Goal: Book appointment/travel/reservation

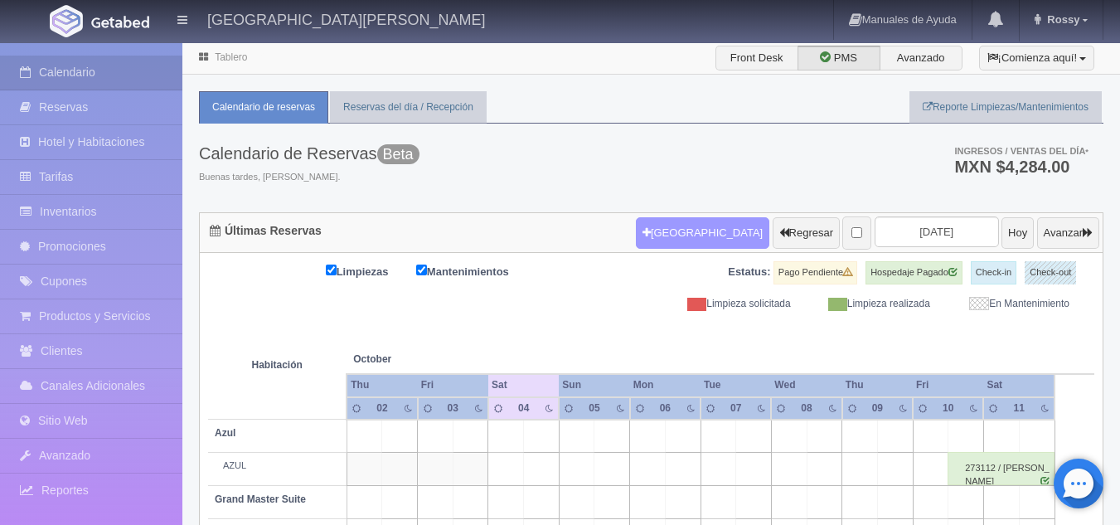
click at [659, 235] on button "[GEOGRAPHIC_DATA]" at bounding box center [702, 232] width 133 height 31
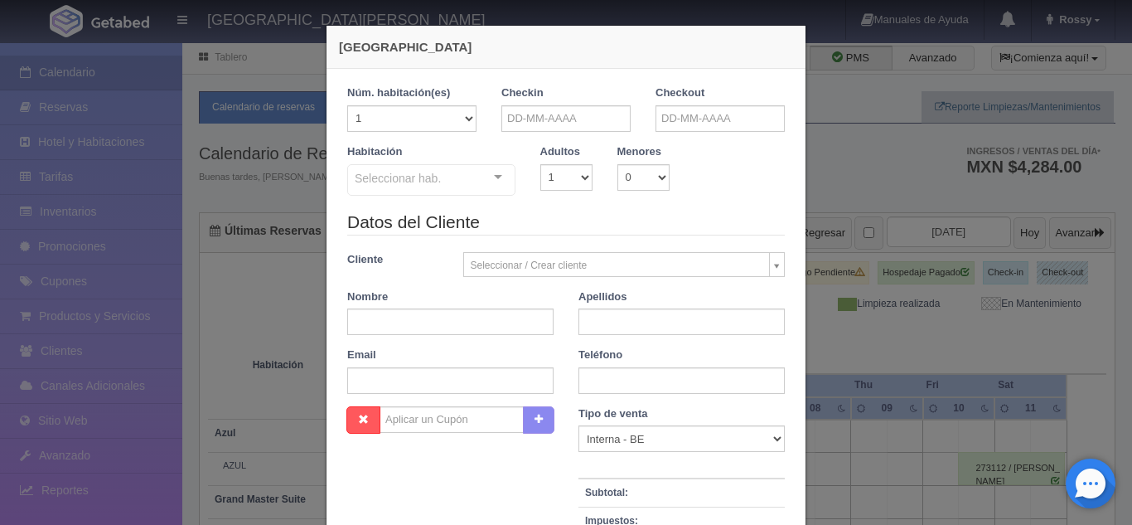
checkbox input "false"
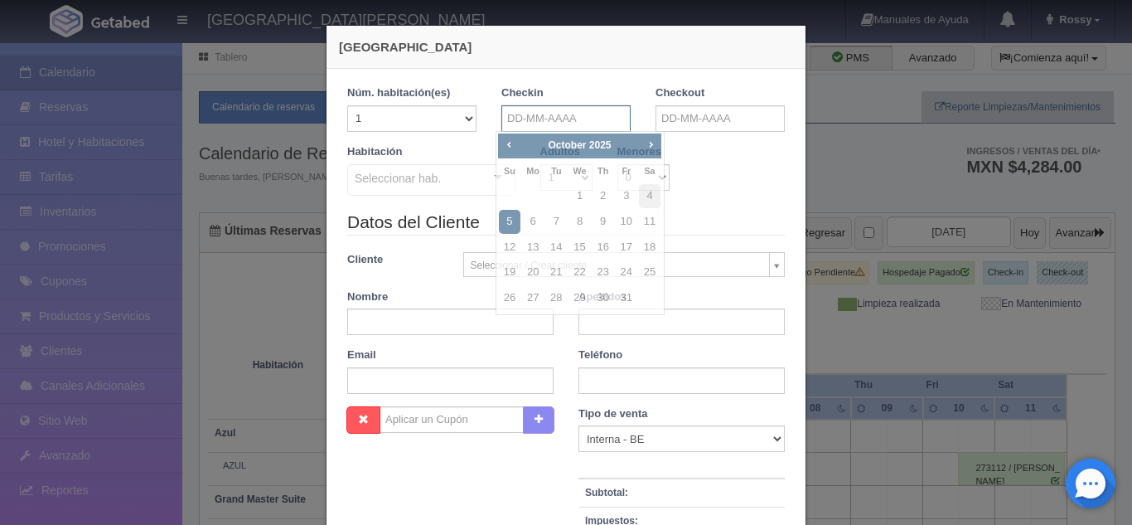
click at [562, 119] on input "text" at bounding box center [565, 118] width 129 height 27
click at [612, 219] on link "9" at bounding box center [603, 222] width 22 height 24
type input "[DATE]"
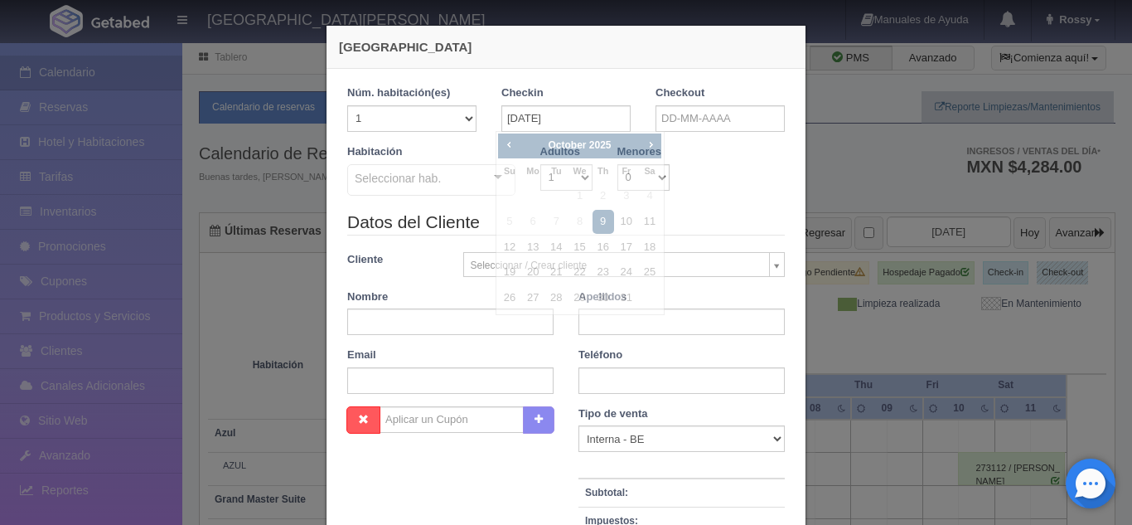
checkbox input "false"
click at [689, 123] on input "text" at bounding box center [719, 118] width 129 height 27
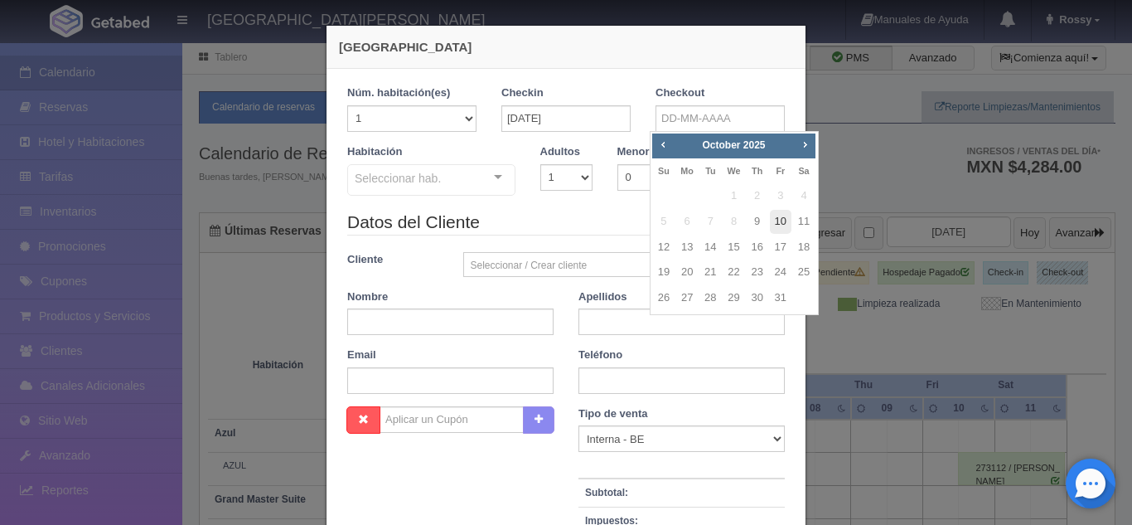
click at [774, 221] on link "10" at bounding box center [781, 222] width 22 height 24
type input "[DATE]"
checkbox input "false"
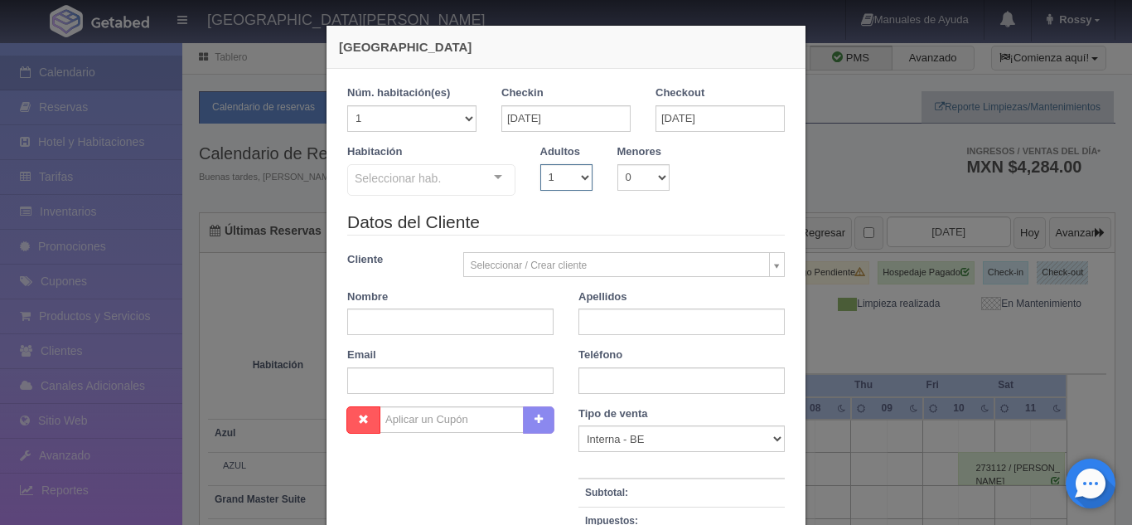
click at [575, 177] on select "1 2 3 4 5 6 7 8 9 10" at bounding box center [566, 177] width 52 height 27
select select "2"
click at [540, 164] on select "1 2 3 4 5 6 7 8 9 10" at bounding box center [566, 177] width 52 height 27
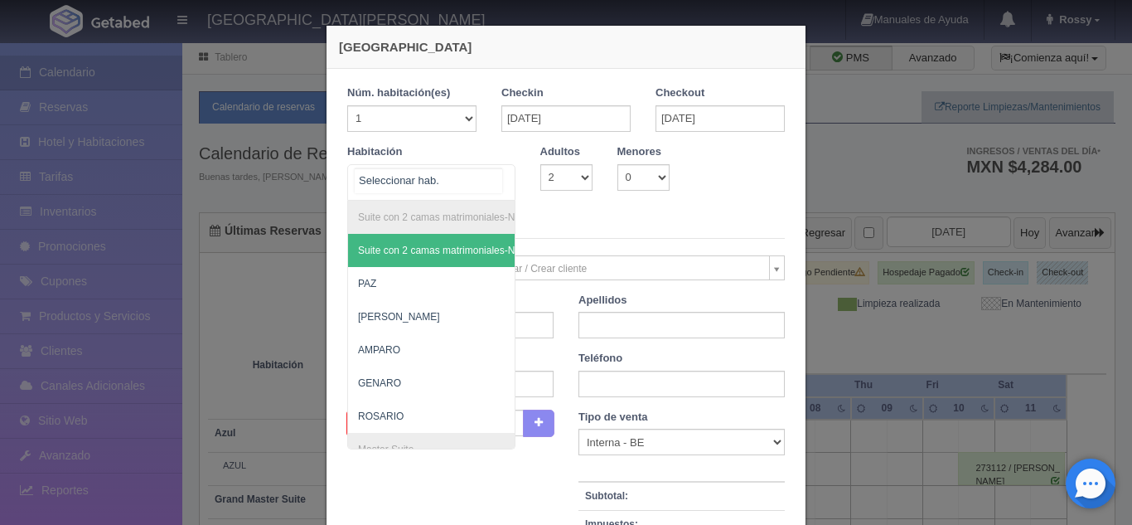
click at [495, 190] on div "Suite con 2 camas matrimoniales-No apta para menores Suite con 2 camas matrimon…" at bounding box center [431, 182] width 168 height 36
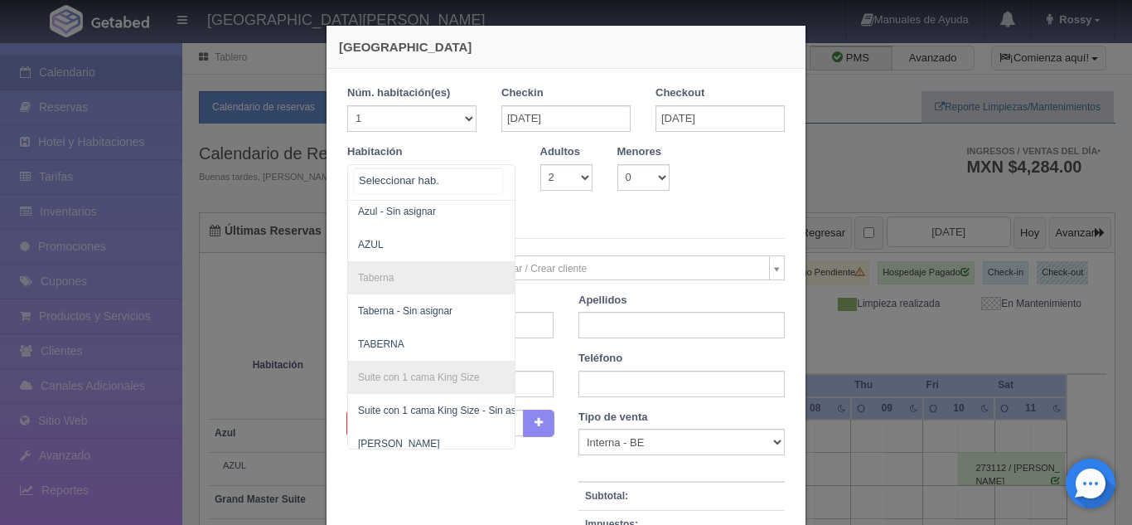
scroll to position [769, 0]
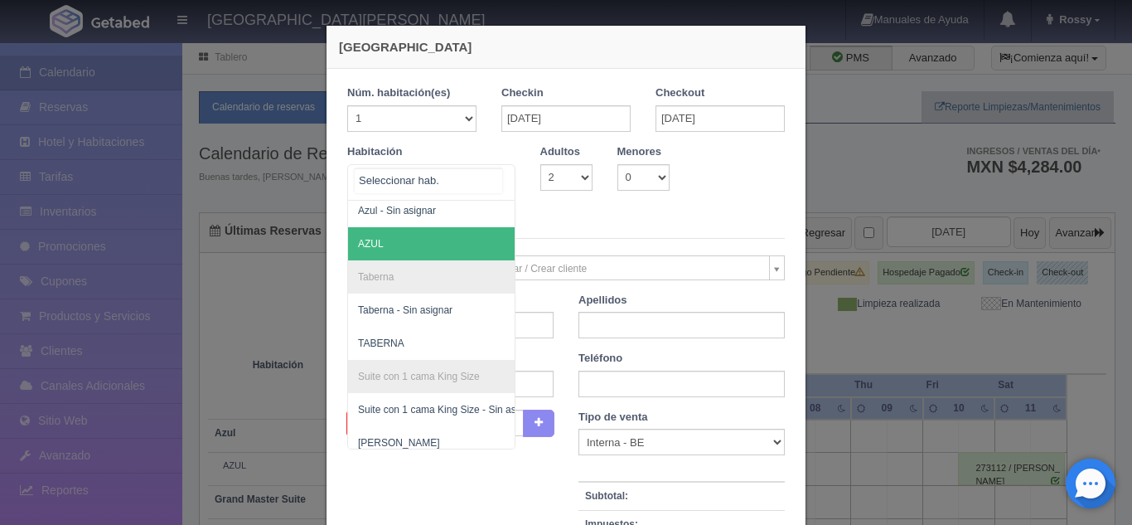
click at [404, 255] on span "AZUL" at bounding box center [511, 243] width 327 height 33
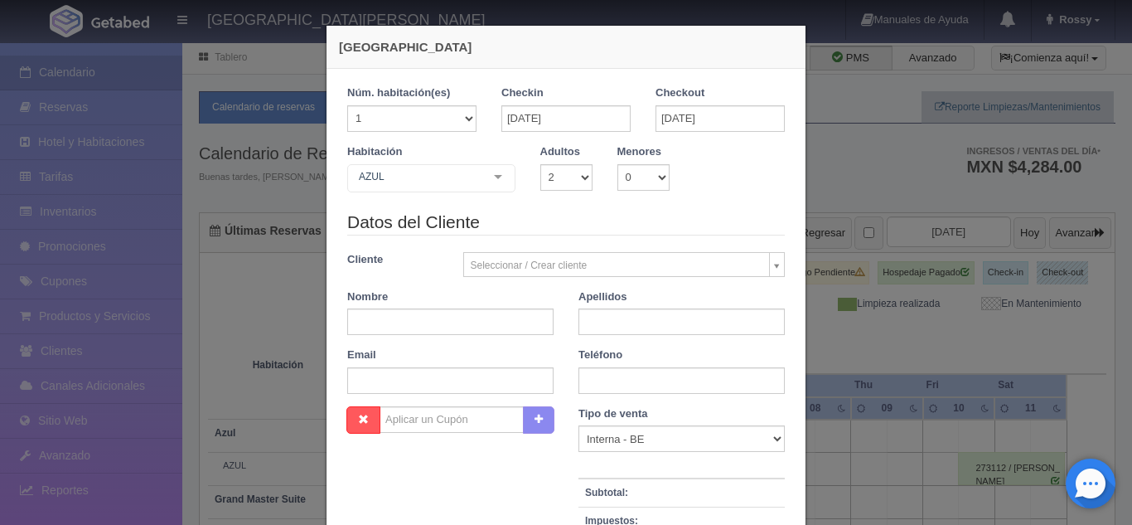
checkbox input "false"
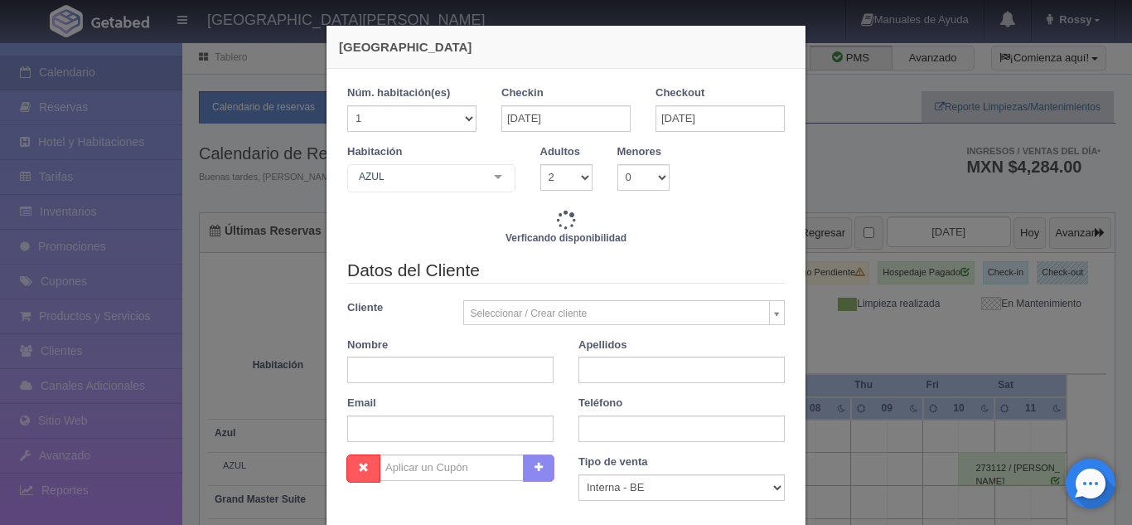
type input "8100.00"
checkbox input "false"
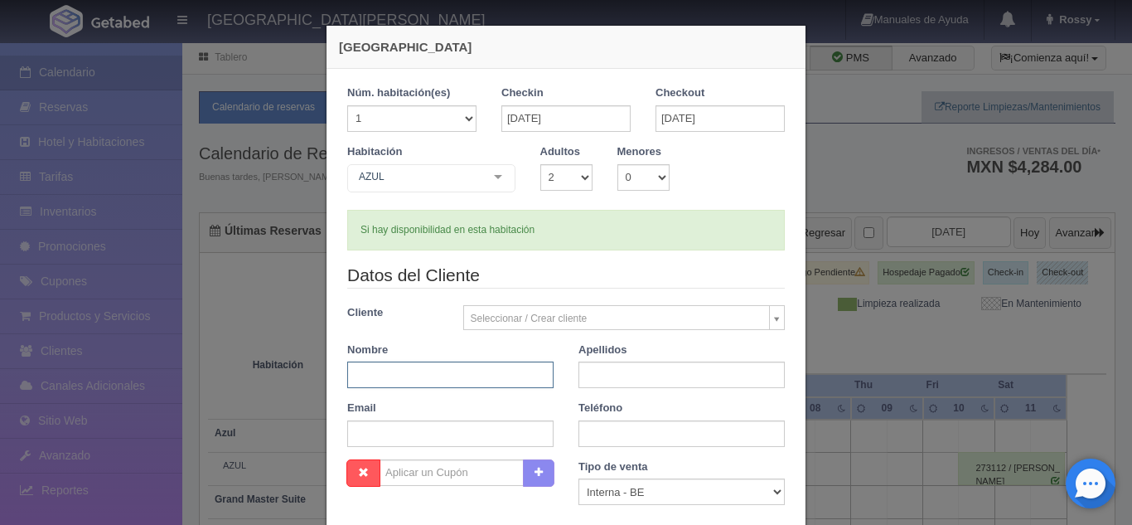
click at [423, 367] on input "text" at bounding box center [450, 374] width 206 height 27
type input "YOSELINE"
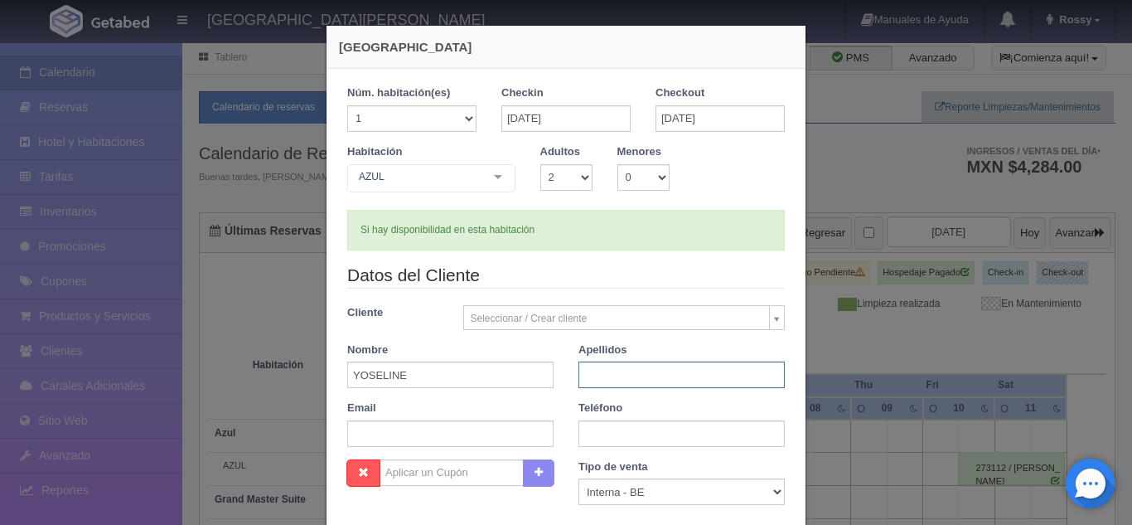
click at [590, 381] on input "text" at bounding box center [681, 374] width 206 height 27
type input "[PERSON_NAME]"
click at [610, 435] on input "text" at bounding box center [681, 433] width 206 height 27
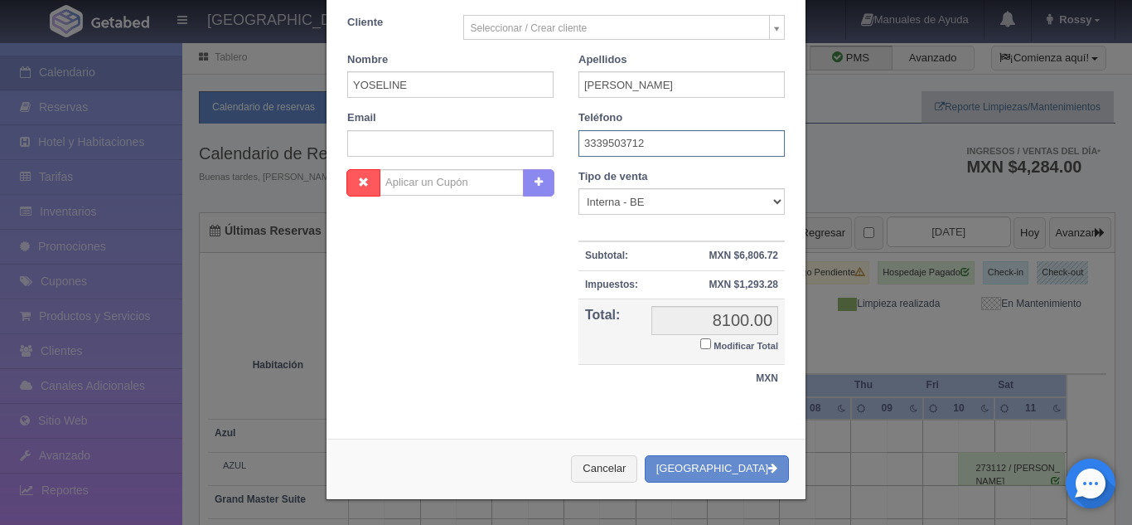
scroll to position [290, 0]
type input "3339503712"
click at [733, 469] on button "[GEOGRAPHIC_DATA]" at bounding box center [717, 468] width 144 height 27
